Goal: Find specific page/section: Find specific page/section

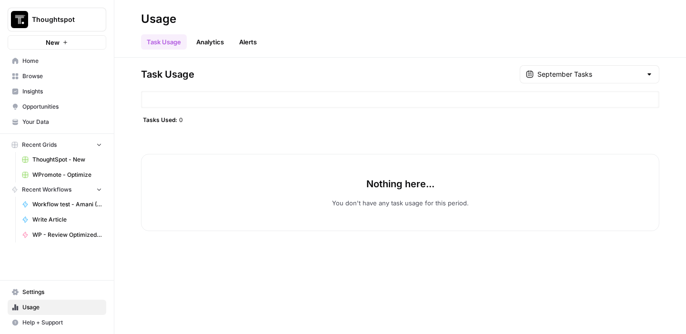
click at [57, 61] on span "Home" at bounding box center [62, 61] width 80 height 9
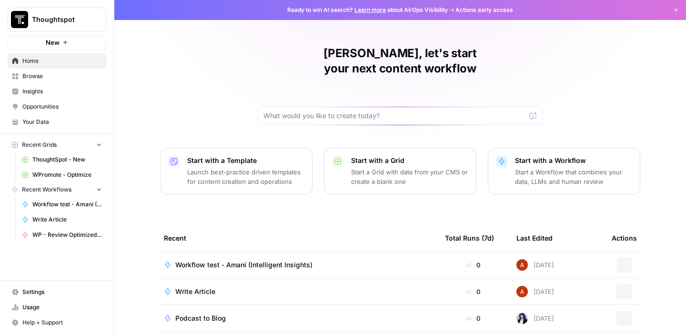
click at [56, 149] on span "Recent Grids" at bounding box center [39, 144] width 35 height 9
click at [39, 76] on span "Browse" at bounding box center [62, 76] width 80 height 9
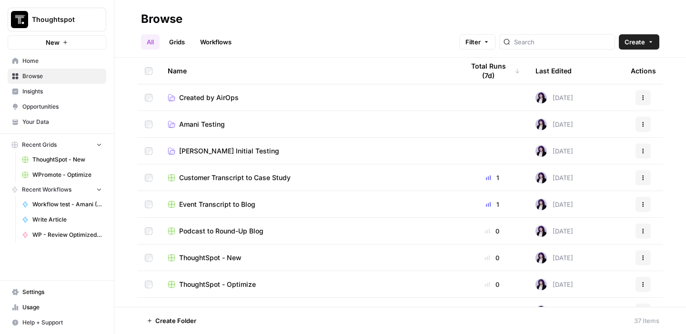
click at [263, 127] on link "Amani Testing" at bounding box center [308, 125] width 281 height 10
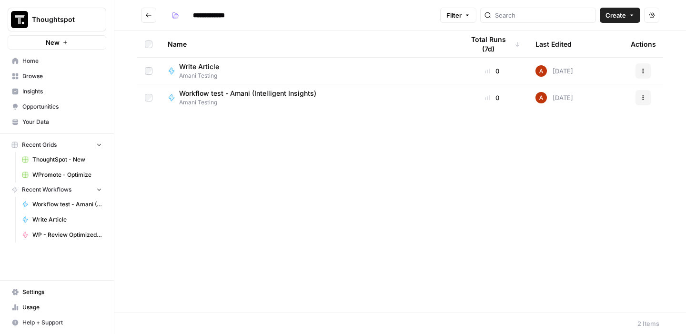
click at [213, 91] on span "Workflow test - Amani (Intelligent Insights)" at bounding box center [247, 94] width 137 height 10
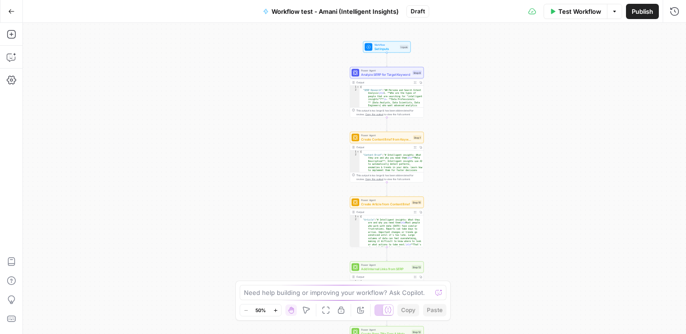
click at [17, 11] on button "Go Back" at bounding box center [11, 11] width 17 height 17
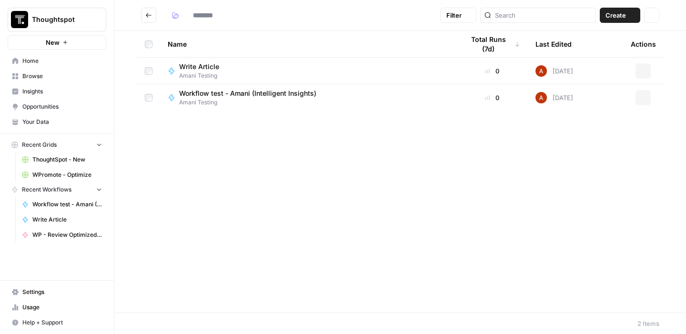
type input "**********"
click at [150, 22] on button "Go back" at bounding box center [148, 15] width 15 height 15
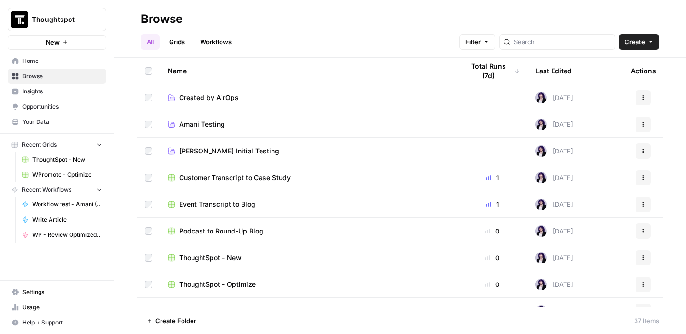
click at [273, 199] on div "Event Transcript to Blog" at bounding box center [308, 204] width 281 height 10
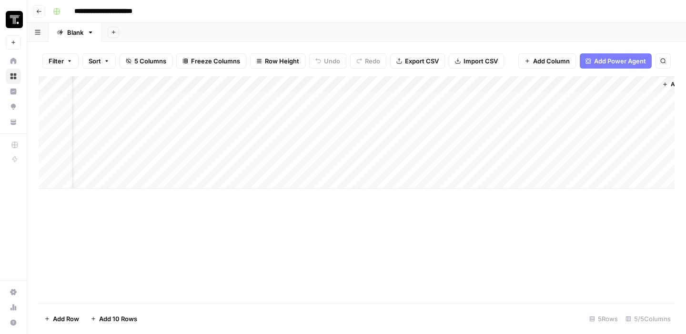
scroll to position [0, 35]
click at [518, 84] on div "Add Column" at bounding box center [357, 132] width 636 height 112
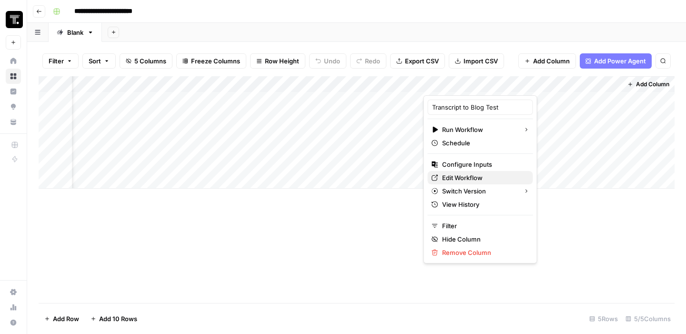
click at [476, 178] on span "Edit Workflow" at bounding box center [483, 178] width 83 height 10
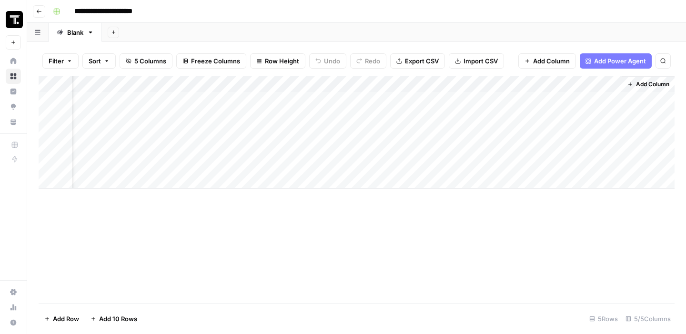
click at [37, 13] on icon "button" at bounding box center [39, 12] width 6 height 6
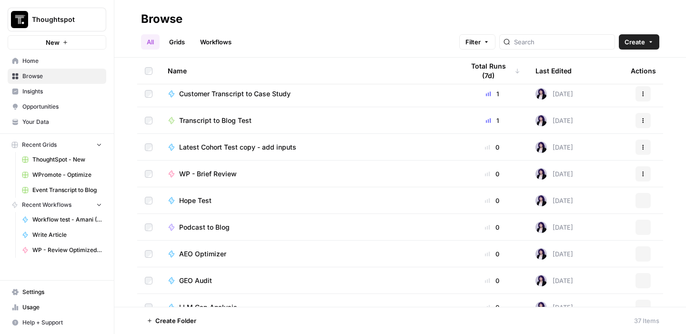
scroll to position [379, 0]
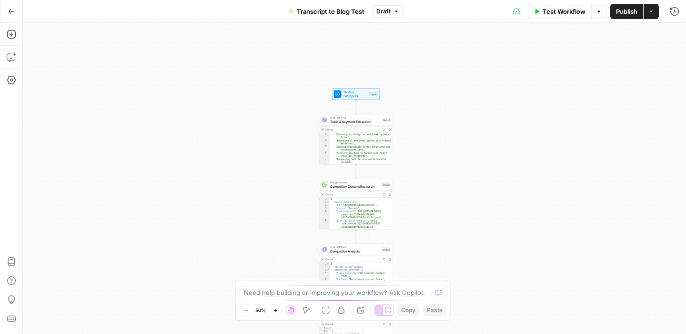
scroll to position [13, 0]
click at [273, 311] on icon "button" at bounding box center [275, 310] width 5 height 5
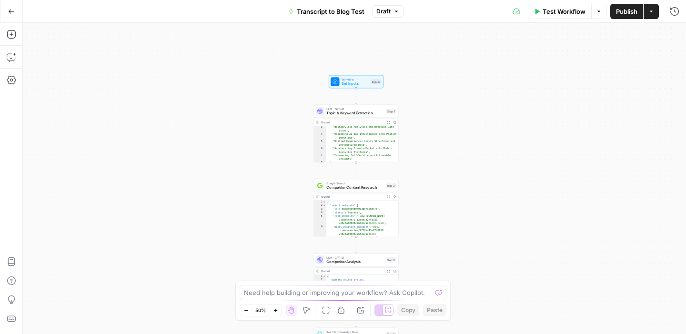
click at [273, 311] on icon "button" at bounding box center [275, 310] width 5 height 5
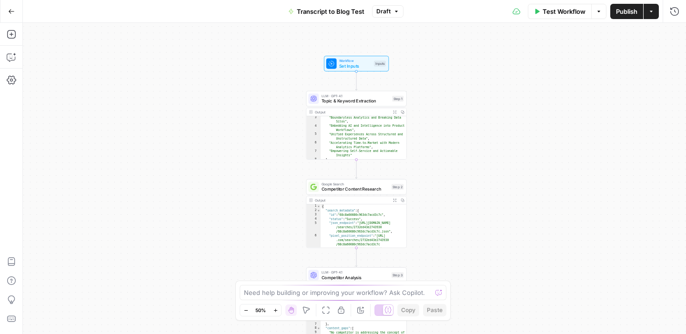
click at [273, 311] on icon "button" at bounding box center [275, 310] width 5 height 5
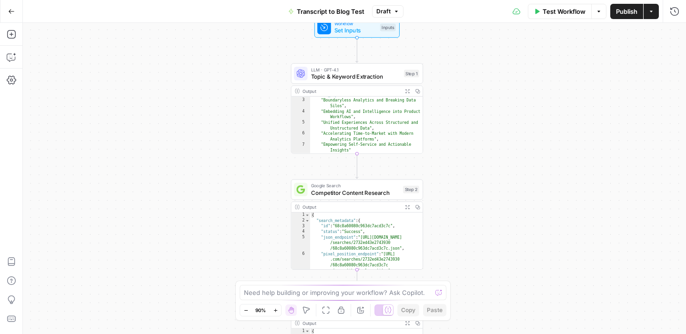
scroll to position [0, 0]
